Goal: Navigation & Orientation: Find specific page/section

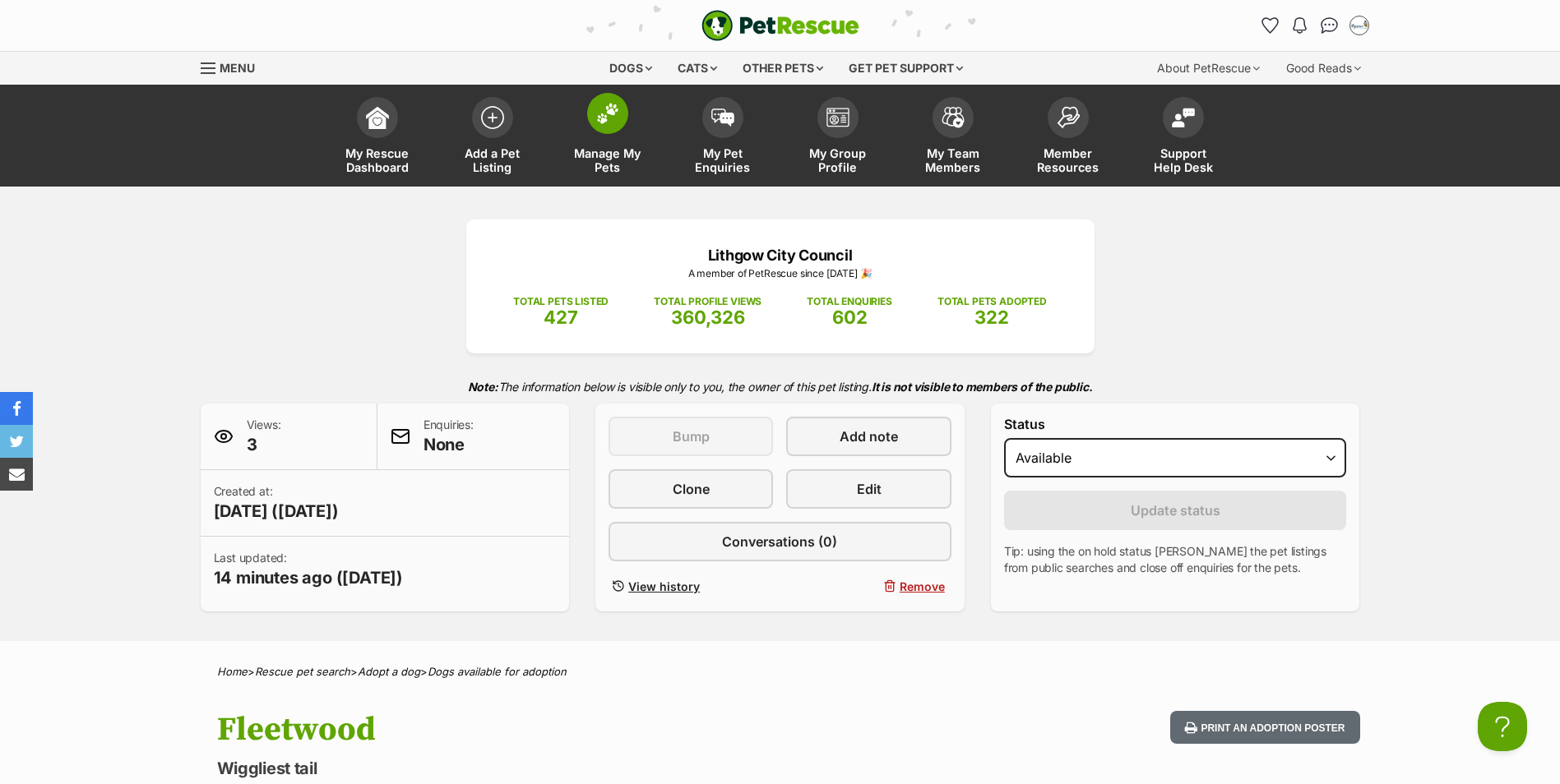
click at [607, 124] on span at bounding box center [607, 114] width 41 height 41
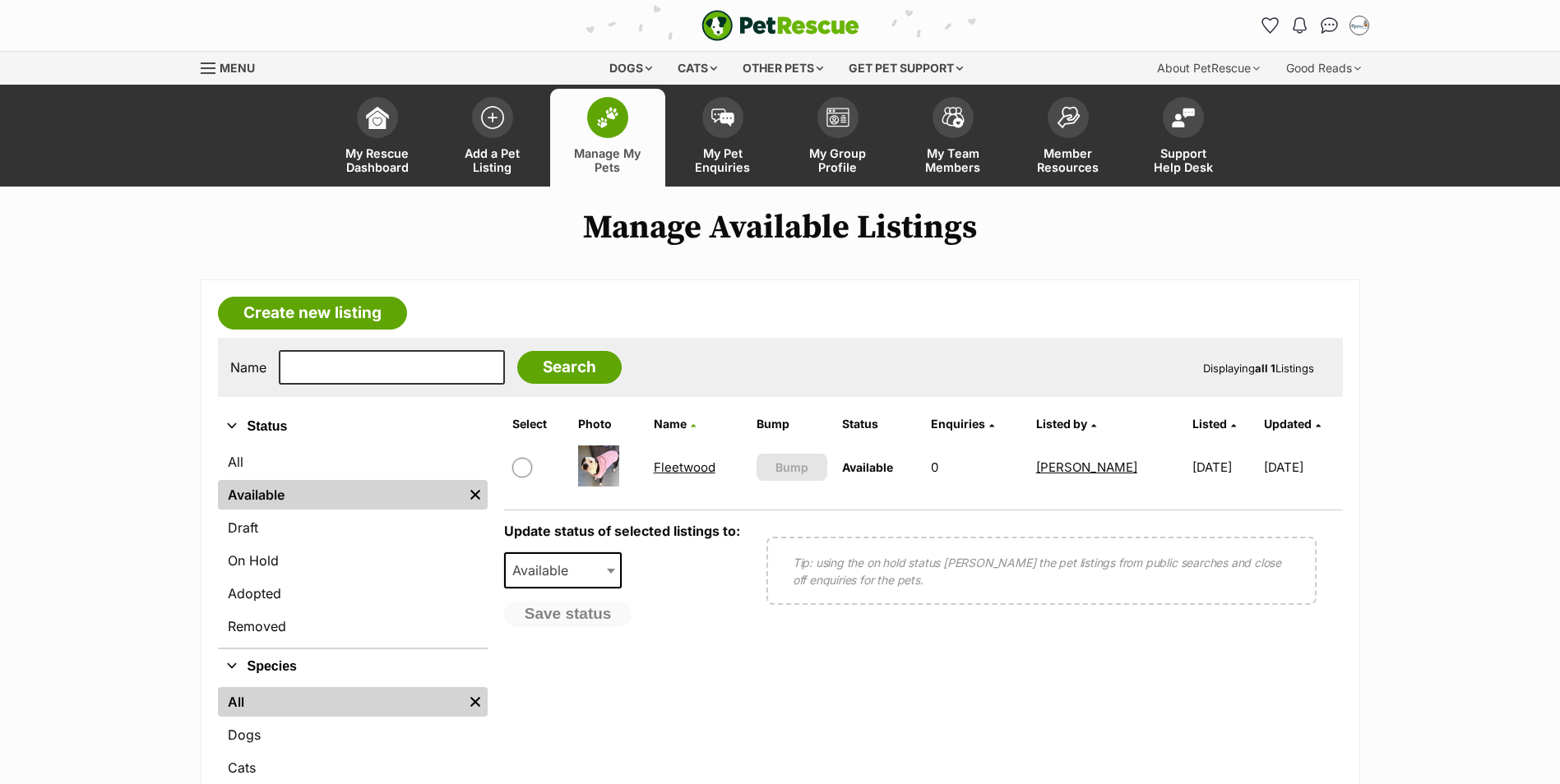
click at [720, 131] on span at bounding box center [722, 118] width 41 height 41
